Goal: Task Accomplishment & Management: Use online tool/utility

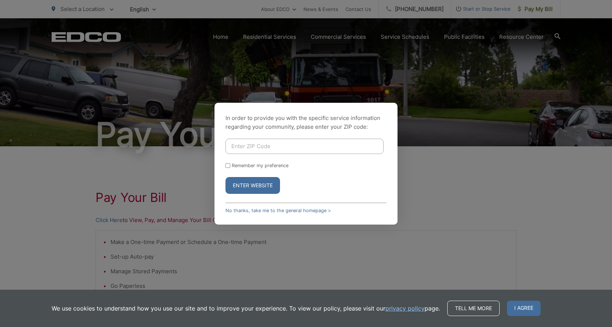
click at [257, 149] on input "Enter ZIP Code" at bounding box center [304, 146] width 158 height 15
type input "92081"
click at [242, 180] on button "Enter Website" at bounding box center [252, 185] width 55 height 17
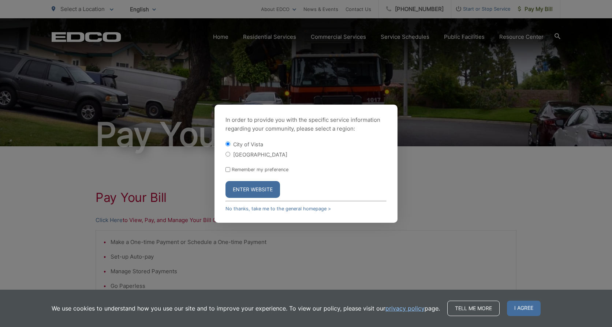
click at [251, 190] on button "Enter Website" at bounding box center [252, 189] width 55 height 17
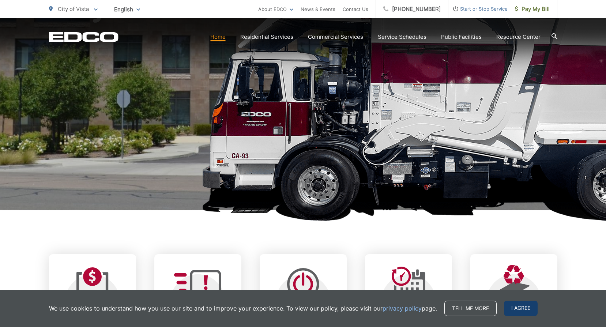
click at [517, 306] on span "I agree" at bounding box center [521, 308] width 34 height 15
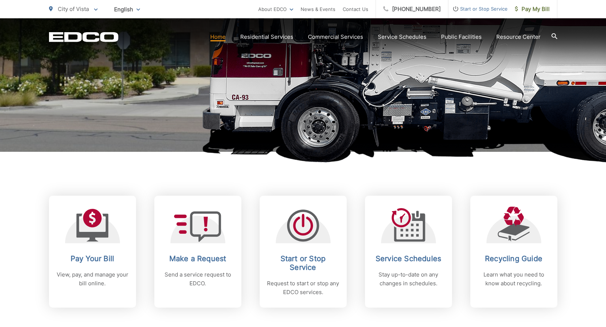
scroll to position [220, 0]
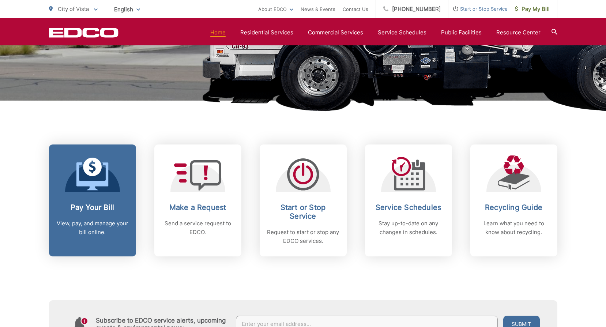
click at [93, 168] on icon at bounding box center [92, 174] width 32 height 33
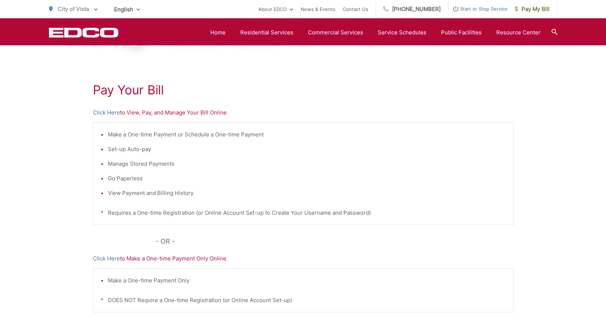
scroll to position [47, 0]
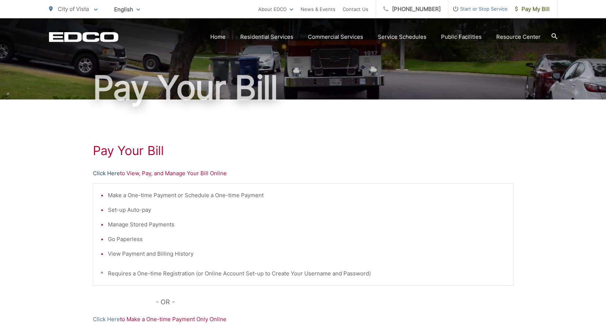
click at [109, 172] on link "Click Here" at bounding box center [106, 173] width 27 height 9
